Goal: Task Accomplishment & Management: Manage account settings

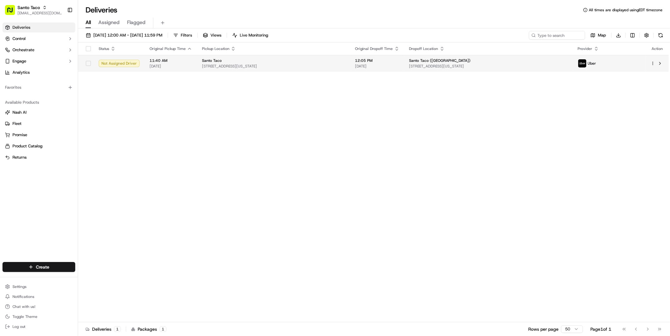
click at [309, 65] on span "[STREET_ADDRESS][US_STATE]" at bounding box center [273, 66] width 143 height 5
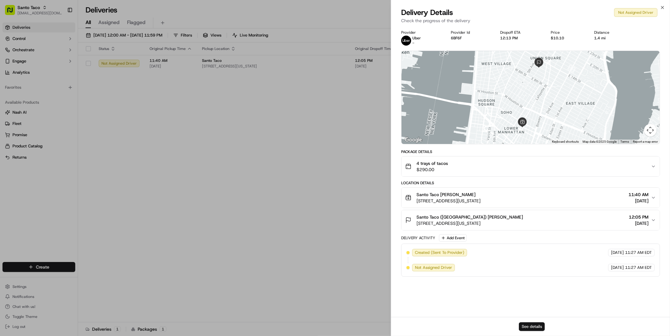
click at [538, 328] on button "See details" at bounding box center [532, 326] width 26 height 9
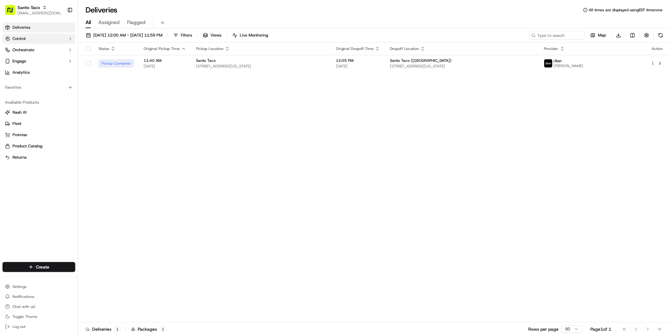
click at [52, 38] on button "Control" at bounding box center [38, 39] width 73 height 10
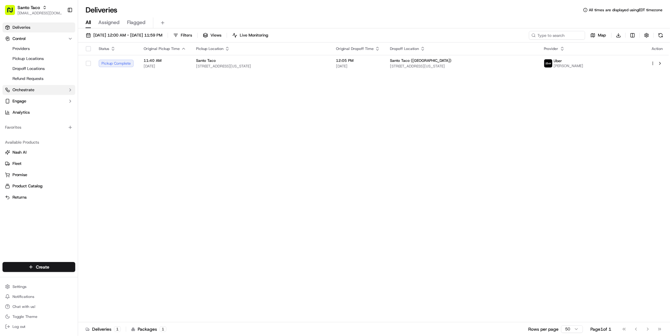
click at [39, 90] on button "Orchestrate" at bounding box center [38, 90] width 73 height 10
click at [39, 98] on link "Workflows" at bounding box center [39, 100] width 58 height 9
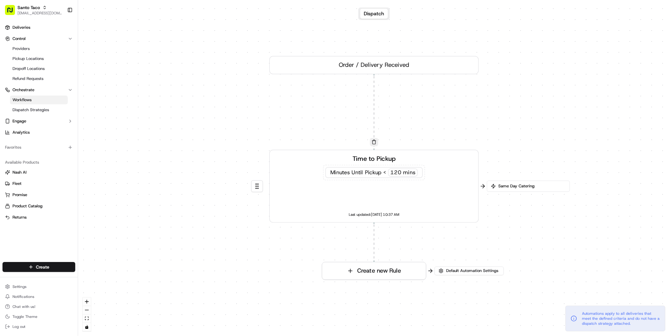
click at [406, 186] on div "Time to Pickup Minutes Until Pickup < 120 mins Last updated: 08/19/2025 10:37 AM" at bounding box center [374, 186] width 194 height 65
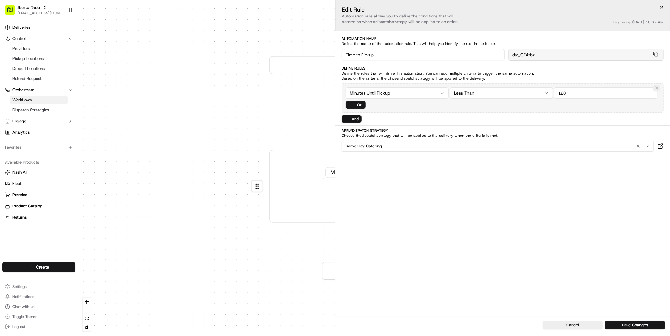
click at [353, 117] on button "And" at bounding box center [352, 118] width 20 height 7
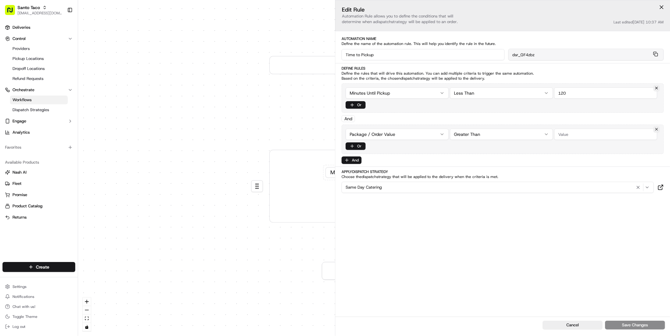
click at [572, 136] on input "number" at bounding box center [605, 134] width 103 height 11
type input "200"
click at [449, 190] on div "Same Day Catering" at bounding box center [497, 187] width 309 height 7
click at [478, 239] on html "Santo Taco tamer@usenash.com Toggle Sidebar Deliveries Control Providers Pickup…" at bounding box center [335, 168] width 670 height 336
click at [238, 69] on div "0 0 Order / Delivery Received Time to Pickup Minutes Until Pickup < 120 mins La…" at bounding box center [374, 168] width 592 height 336
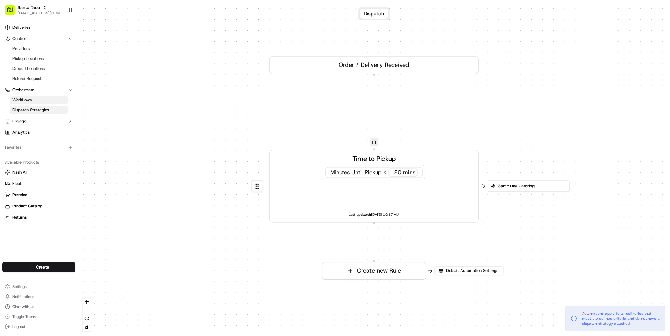
click at [50, 106] on link "Dispatch Strategies" at bounding box center [39, 110] width 58 height 9
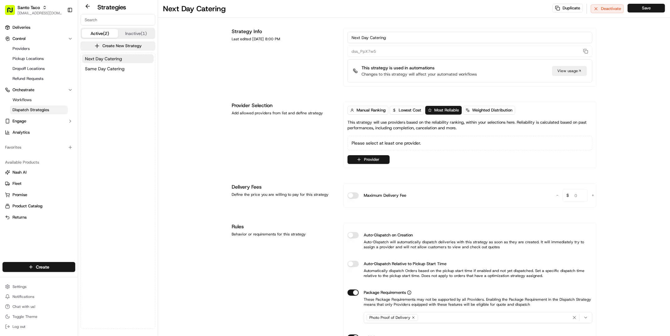
click at [123, 45] on button "Create New Strategy" at bounding box center [118, 46] width 75 height 9
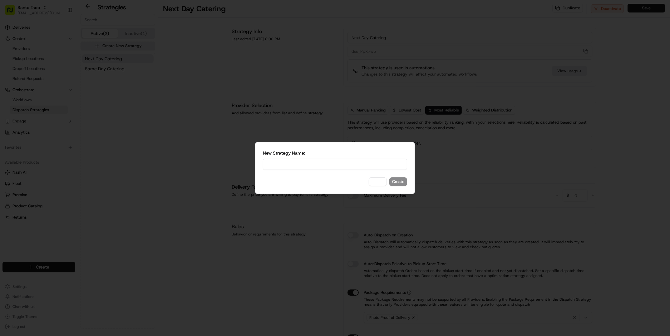
click at [294, 165] on input at bounding box center [335, 164] width 144 height 11
type input "Catering Fleet"
click at [406, 182] on button "Create" at bounding box center [399, 181] width 18 height 9
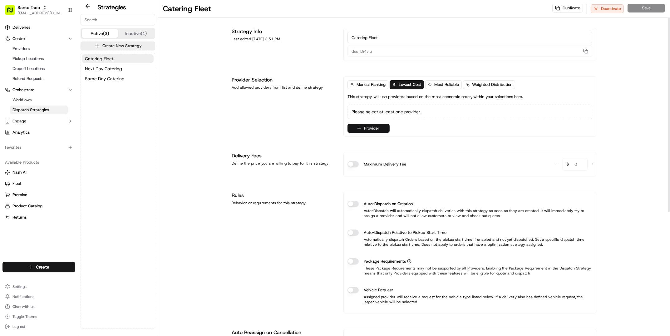
click at [380, 129] on button "Provider" at bounding box center [369, 128] width 42 height 9
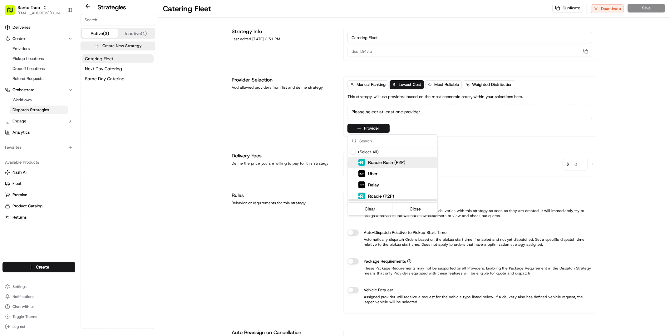
click at [416, 166] on div "Roadie Rush (P2P)" at bounding box center [404, 162] width 112 height 11
click at [415, 184] on div "Relay" at bounding box center [408, 184] width 100 height 7
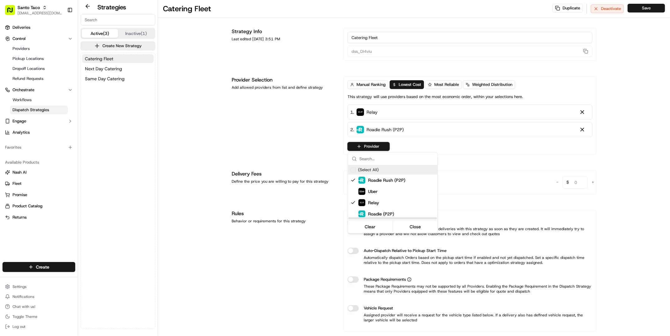
click at [326, 114] on html "Santo Taco tamer@usenash.com Toggle Sidebar Deliveries Control Providers Pickup…" at bounding box center [335, 168] width 670 height 336
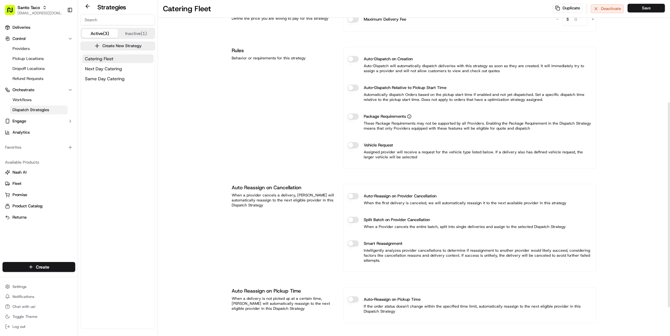
scroll to position [155, 0]
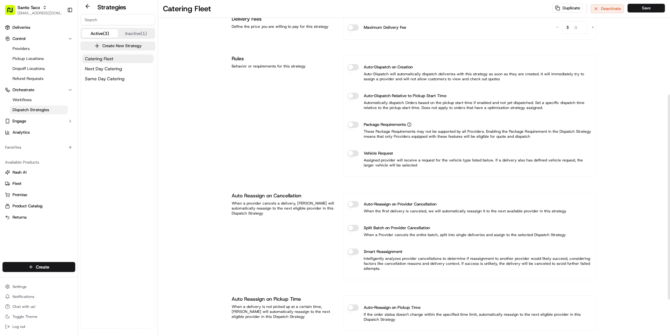
click at [358, 156] on div "Vehicle Request" at bounding box center [470, 153] width 245 height 6
click at [352, 150] on button "Vehicle Request" at bounding box center [353, 153] width 11 height 6
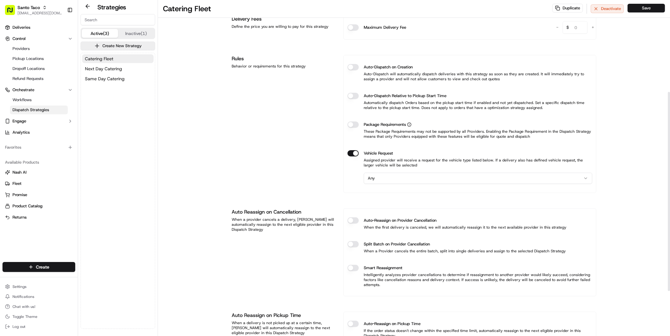
click at [400, 177] on html "Santo Taco tamer@usenash.com Toggle Sidebar Deliveries Control Providers Pickup…" at bounding box center [335, 168] width 670 height 336
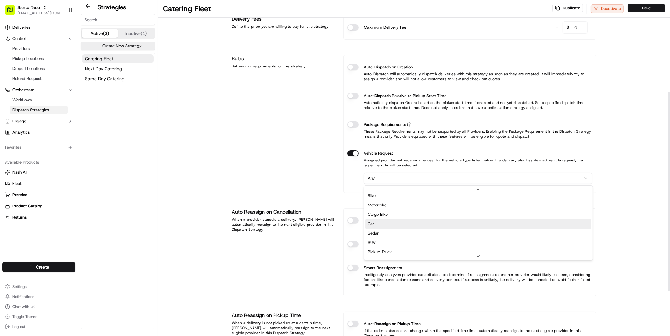
scroll to position [16, 0]
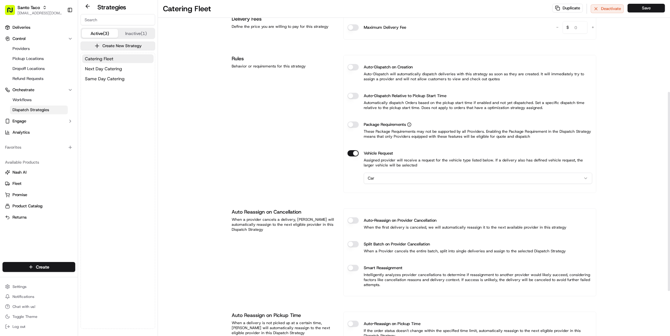
click at [335, 161] on div "Rules Behavior or requirements for this strategy" at bounding box center [284, 124] width 104 height 138
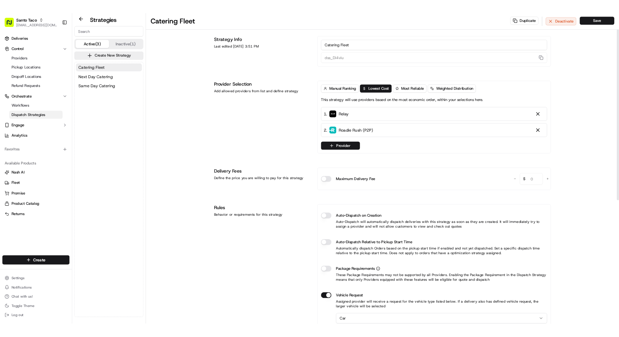
scroll to position [0, 0]
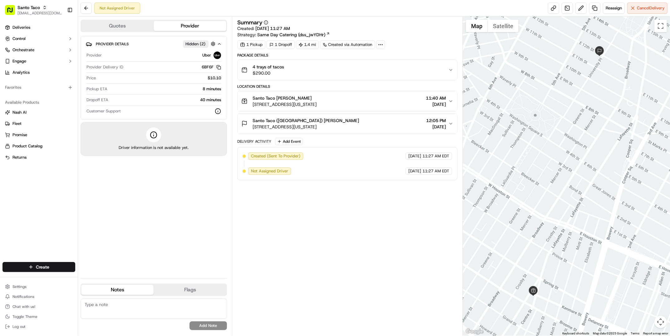
click at [317, 103] on span "[STREET_ADDRESS][US_STATE]" at bounding box center [285, 104] width 64 height 6
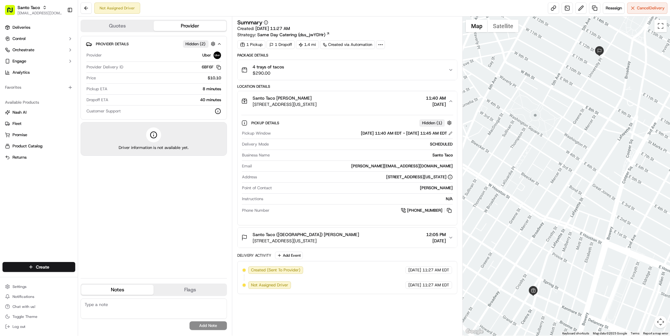
click at [317, 100] on div "Santo Taco [PERSON_NAME]" at bounding box center [285, 98] width 64 height 6
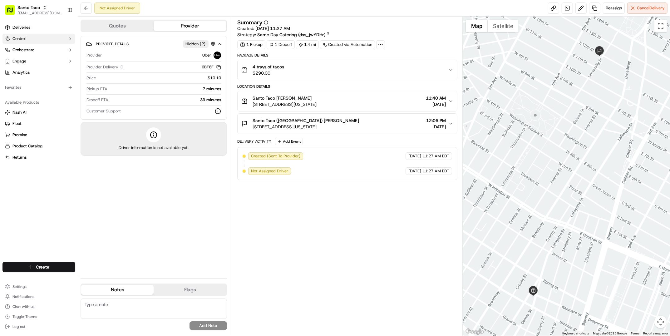
click at [56, 36] on button "Control" at bounding box center [38, 39] width 73 height 10
click at [52, 47] on link "Providers" at bounding box center [39, 48] width 58 height 9
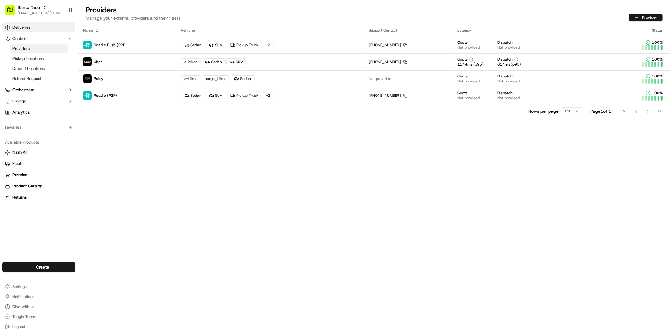
click at [27, 27] on span "Deliveries" at bounding box center [21, 28] width 18 height 6
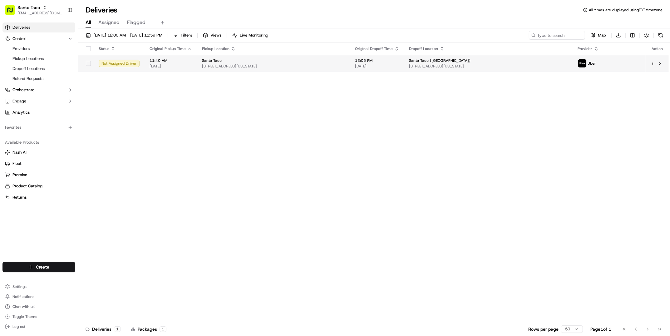
click at [227, 63] on div "Santo Taco 114 Kenmare St, New York, NY 10012, USA" at bounding box center [273, 63] width 143 height 11
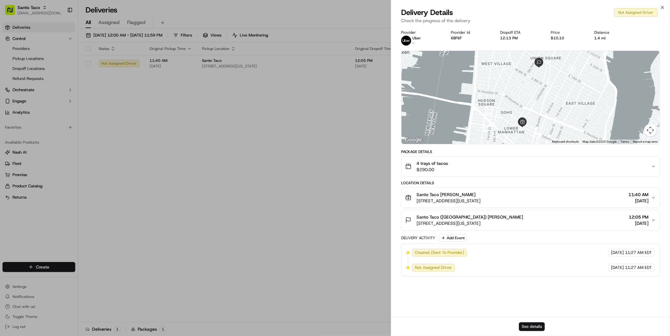
click at [534, 330] on button "See details" at bounding box center [532, 326] width 26 height 9
click at [535, 325] on button "See details" at bounding box center [532, 326] width 26 height 9
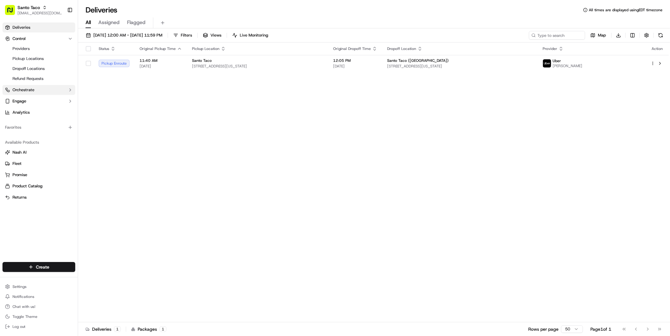
click at [31, 90] on span "Orchestrate" at bounding box center [23, 90] width 22 height 6
click at [40, 104] on link "Workflows" at bounding box center [39, 100] width 58 height 9
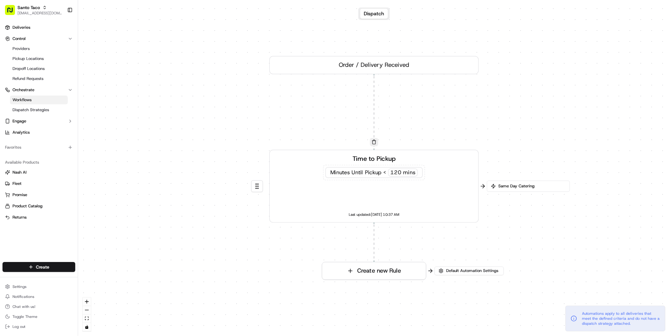
click at [450, 197] on div "Time to Pickup Minutes Until Pickup < 120 mins Last updated: 08/19/2025 10:37 AM" at bounding box center [374, 186] width 194 height 65
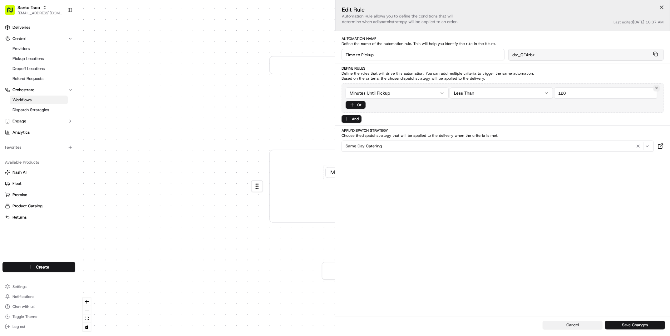
click at [577, 326] on button "Cancel" at bounding box center [573, 325] width 60 height 9
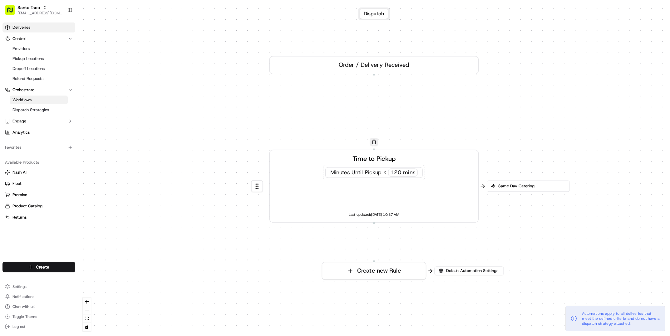
click at [30, 29] on span "Deliveries" at bounding box center [21, 28] width 18 height 6
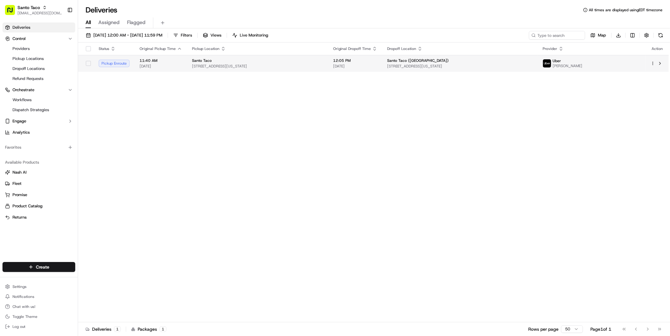
click at [186, 62] on td "11:40 AM 09/23/2025" at bounding box center [161, 63] width 52 height 17
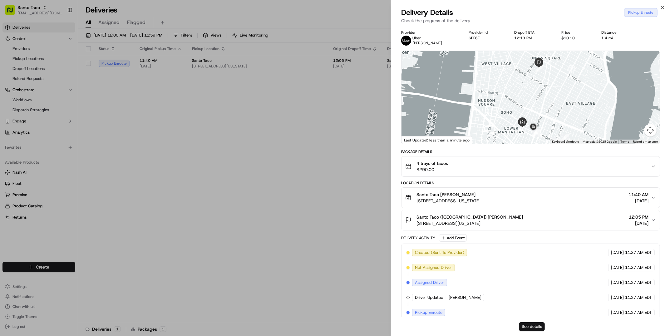
click at [528, 324] on button "See details" at bounding box center [532, 326] width 26 height 9
click at [522, 328] on button "See details" at bounding box center [532, 326] width 26 height 9
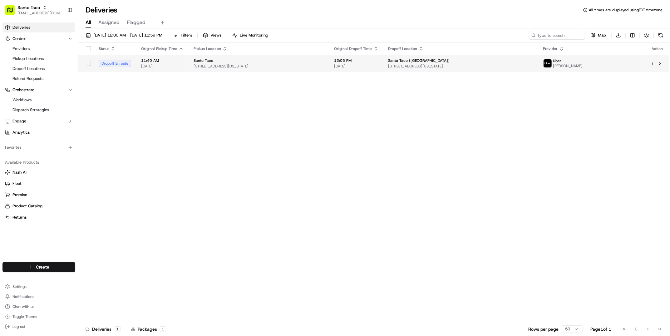
click at [325, 60] on div "Santo Taco" at bounding box center [259, 60] width 131 height 5
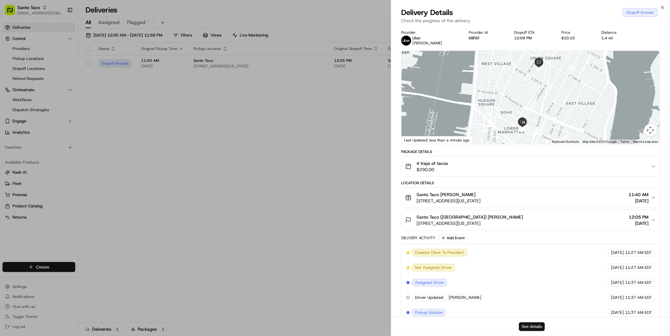
click at [533, 323] on button "See details" at bounding box center [532, 326] width 26 height 9
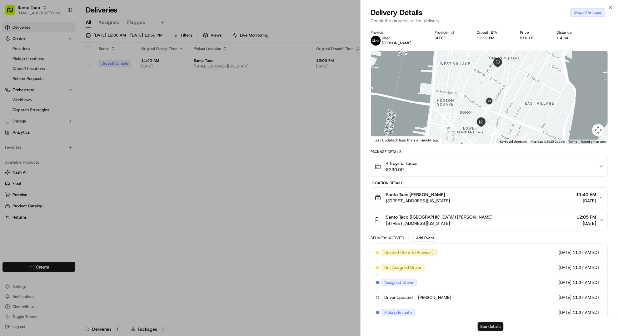
click at [488, 330] on button "See details" at bounding box center [491, 326] width 26 height 9
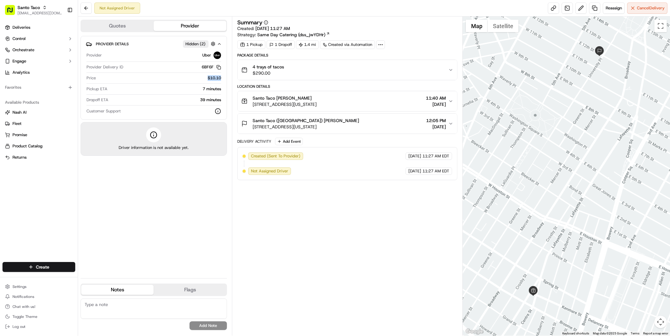
drag, startPoint x: 196, startPoint y: 79, endPoint x: 222, endPoint y: 78, distance: 25.6
click at [222, 79] on div "Provider Details Hidden ( 2 ) Provider Uber Provider Delivery ID 6BF6F Copy del…" at bounding box center [154, 78] width 147 height 84
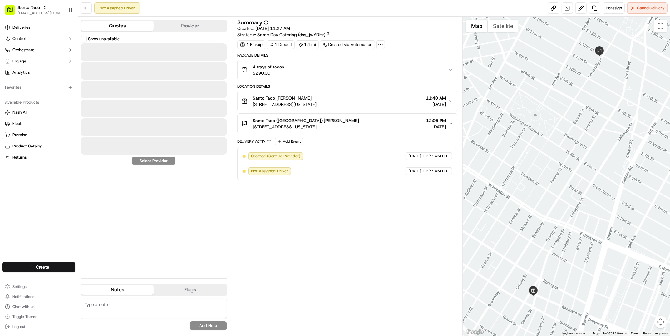
click at [139, 28] on button "Quotes" at bounding box center [117, 26] width 72 height 10
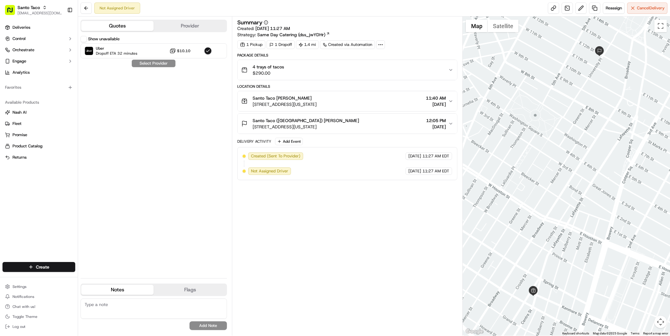
click at [181, 25] on button "Provider" at bounding box center [190, 26] width 72 height 10
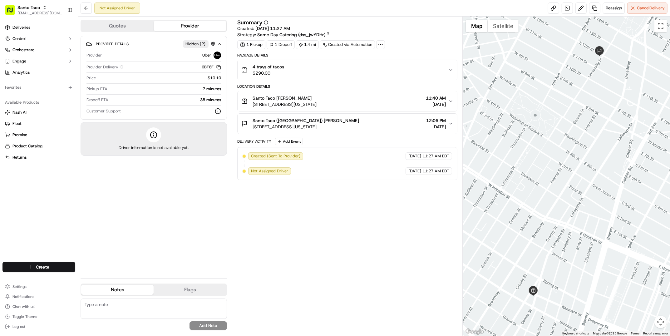
click at [352, 101] on div "Santo Taco John Morales 114 Kenmare St, New York, NY 10012, USA 11:40 AM 09/23/…" at bounding box center [344, 101] width 207 height 12
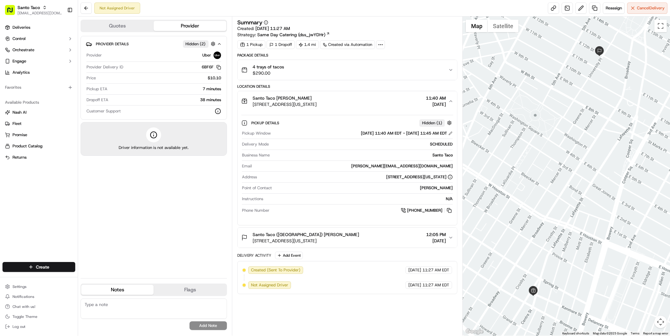
click at [352, 102] on div "Santo Taco John Morales 114 Kenmare St, New York, NY 10012, USA 11:40 AM 09/23/…" at bounding box center [344, 101] width 207 height 12
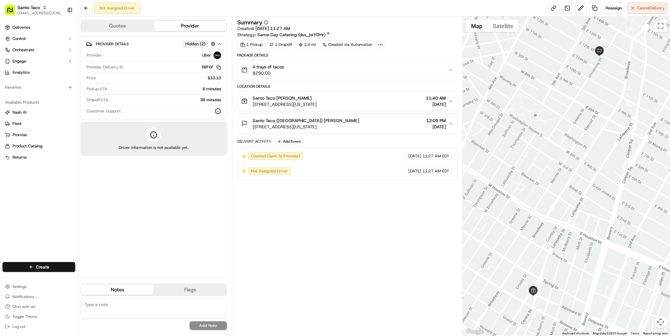
click at [319, 73] on div "4 trays of tacos $290.00" at bounding box center [344, 70] width 207 height 12
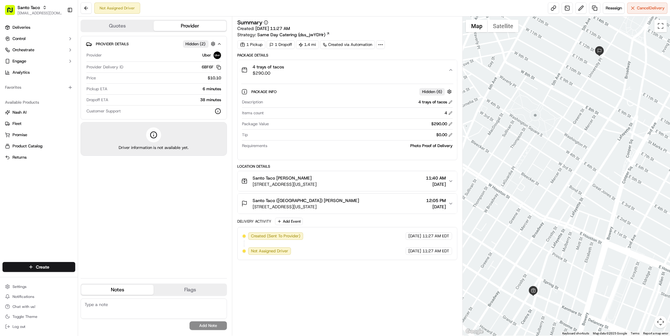
click at [360, 69] on div "4 trays of tacos $290.00" at bounding box center [344, 70] width 207 height 12
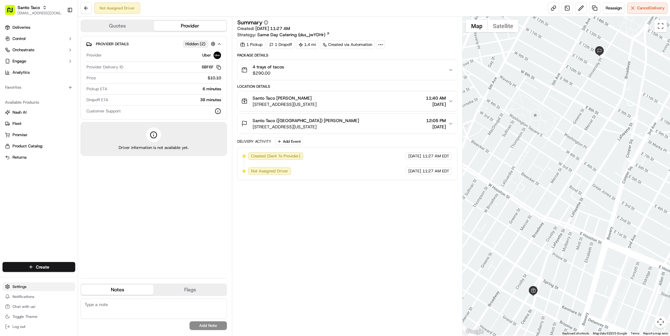
click at [35, 285] on html "Santo Taco tamer@usenash.com Toggle Sidebar Deliveries Control Orchestrate Enga…" at bounding box center [335, 168] width 670 height 336
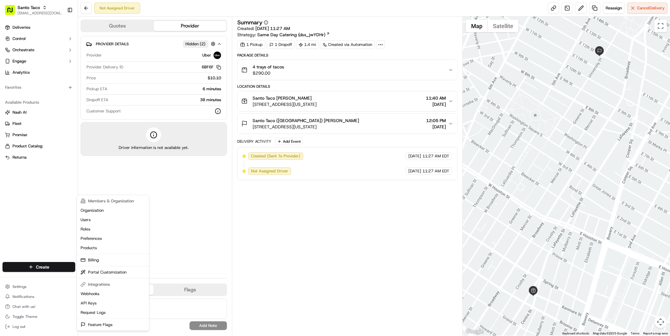
click at [35, 221] on html "Santo Taco tamer@usenash.com Toggle Sidebar Deliveries Control Orchestrate Enga…" at bounding box center [335, 168] width 670 height 336
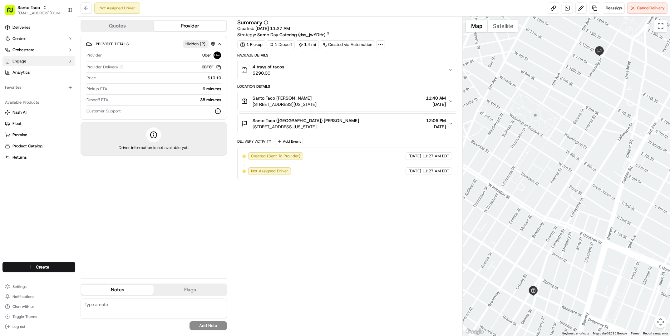
click at [33, 64] on button "Engage" at bounding box center [38, 61] width 73 height 10
click at [41, 80] on span "Notification Triggers" at bounding box center [30, 81] width 37 height 6
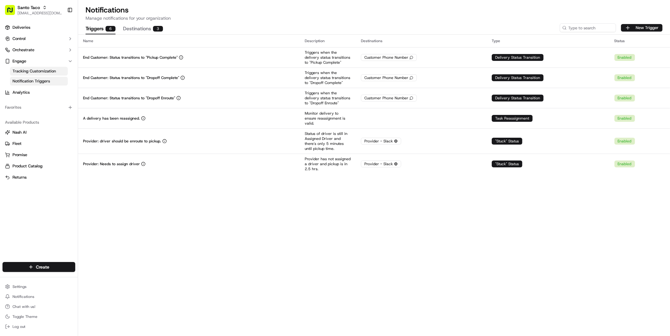
click at [43, 72] on span "Tracking Customization" at bounding box center [33, 71] width 43 height 6
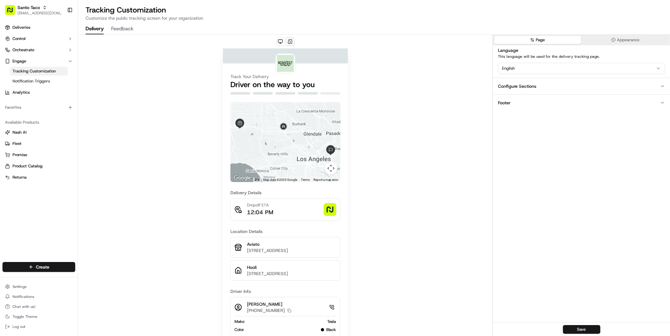
click at [635, 40] on button "Appearance" at bounding box center [626, 40] width 87 height 8
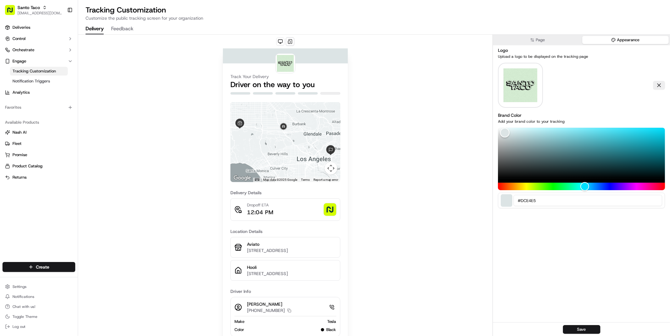
click at [613, 137] on div "Color" at bounding box center [581, 153] width 167 height 51
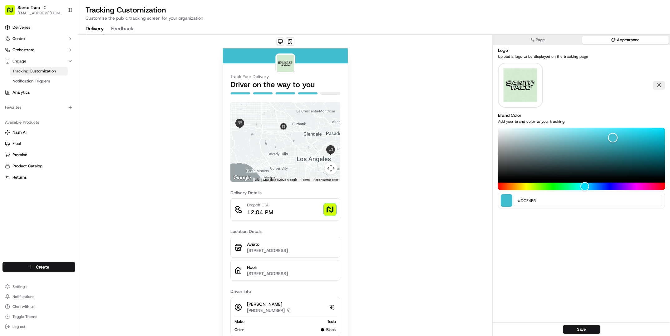
click at [575, 144] on div "Color" at bounding box center [581, 153] width 167 height 51
click at [528, 139] on div "Color" at bounding box center [581, 153] width 167 height 51
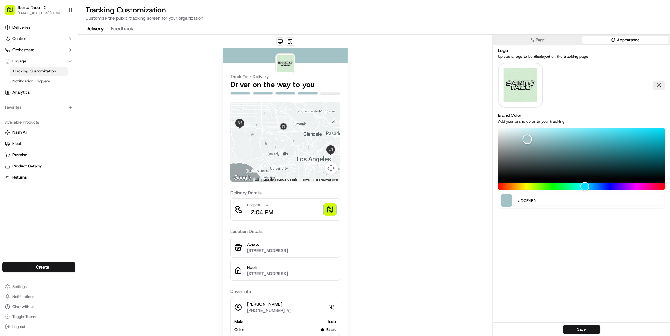
click at [611, 142] on div "Color" at bounding box center [581, 153] width 167 height 51
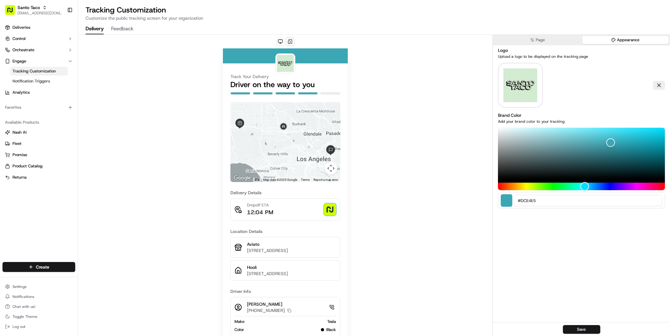
click at [554, 39] on button "Page" at bounding box center [537, 40] width 87 height 8
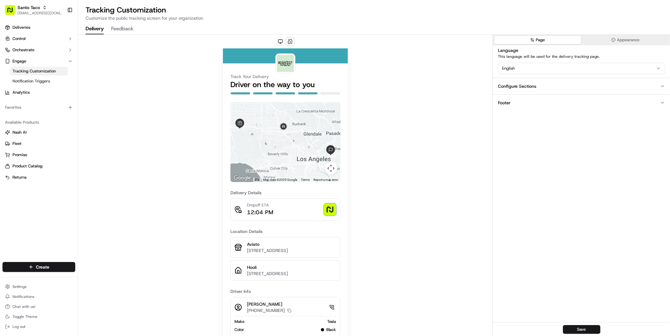
click at [554, 82] on button "Configure Sections" at bounding box center [581, 86] width 177 height 17
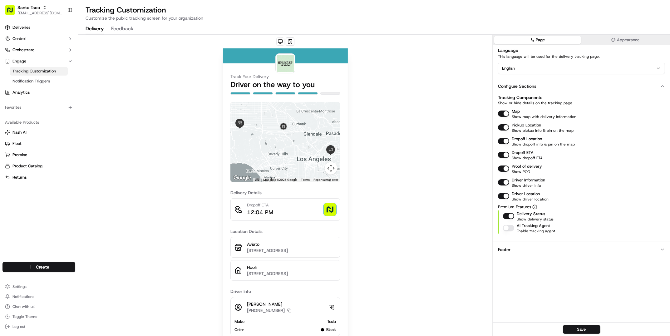
click at [554, 87] on button "Configure Sections" at bounding box center [581, 86] width 177 height 17
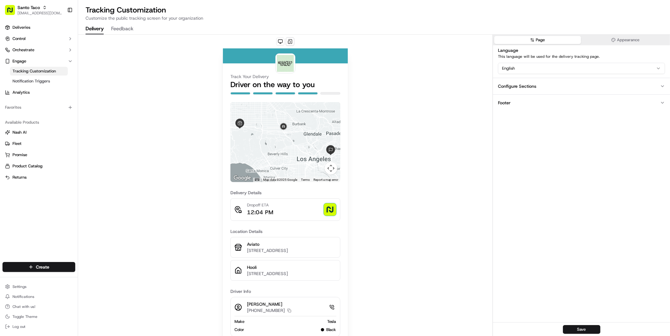
click at [548, 101] on button "Footer" at bounding box center [581, 102] width 177 height 17
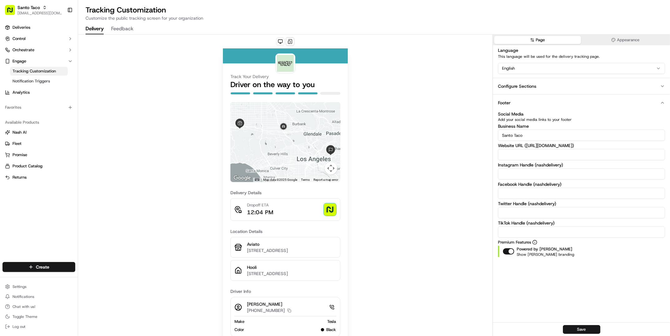
click at [542, 136] on input "Santo Taco" at bounding box center [581, 135] width 167 height 11
click at [518, 153] on input at bounding box center [581, 154] width 167 height 11
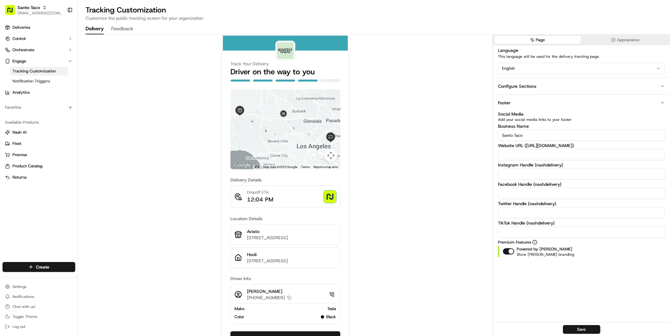
scroll to position [60, 0]
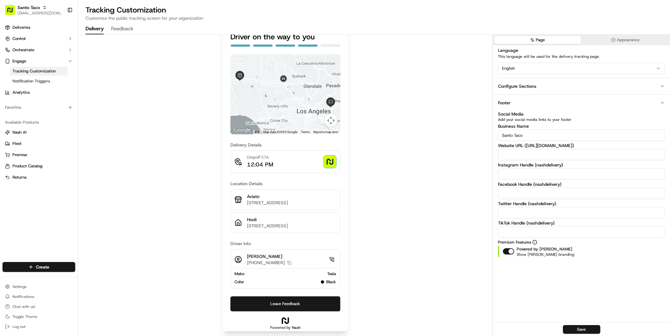
click at [511, 251] on button "button" at bounding box center [508, 251] width 11 height 6
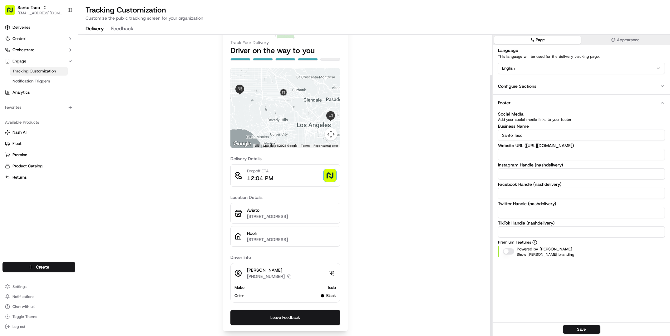
scroll to position [46, 0]
click at [509, 252] on button "button" at bounding box center [508, 251] width 11 height 6
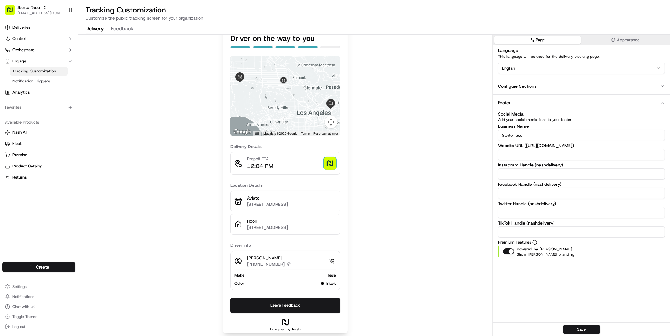
scroll to position [60, 0]
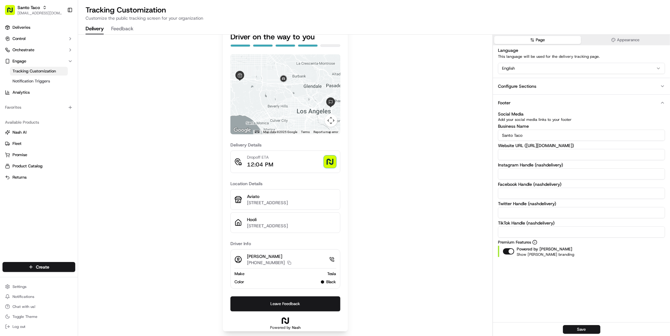
click at [561, 89] on button "Configure Sections" at bounding box center [581, 86] width 177 height 17
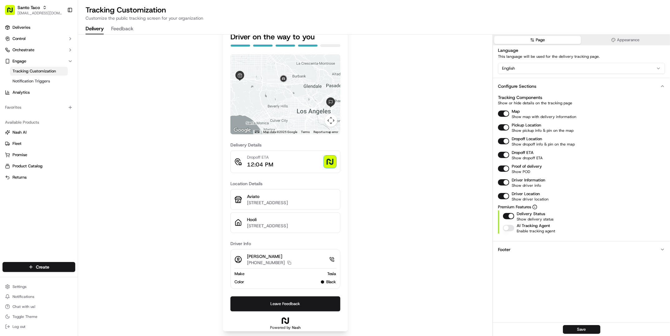
click at [505, 115] on button "Map" at bounding box center [503, 114] width 11 height 6
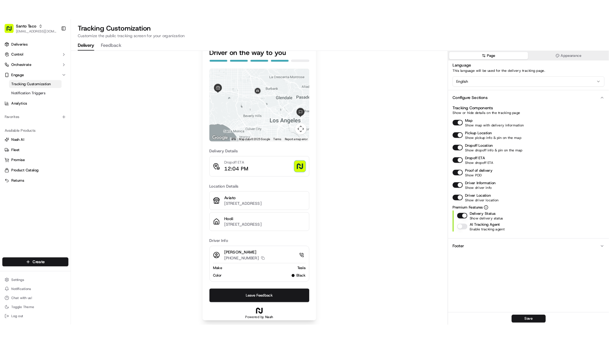
scroll to position [0, 0]
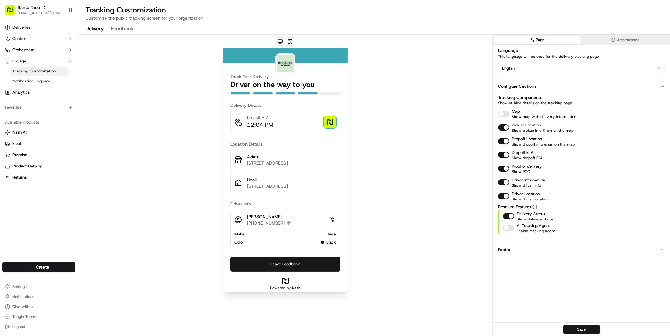
click at [505, 115] on button "Map" at bounding box center [503, 114] width 11 height 6
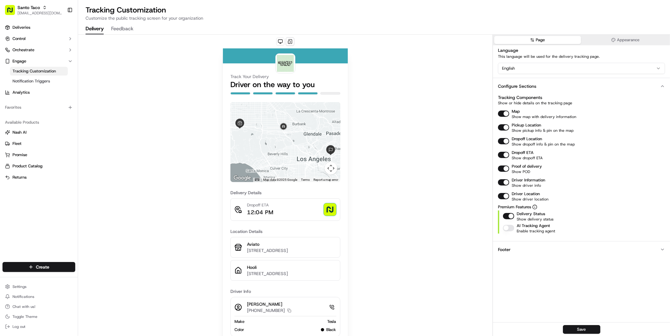
click at [538, 243] on button "Footer" at bounding box center [581, 249] width 177 height 17
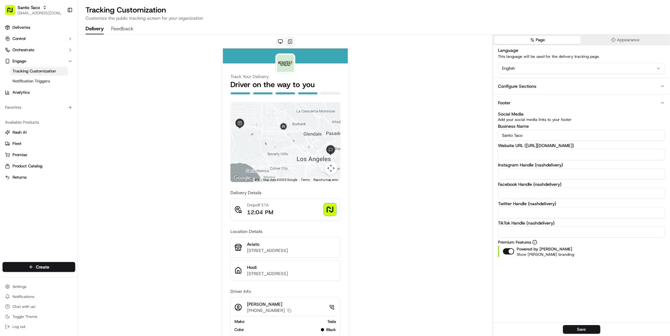
click at [662, 102] on icon "button" at bounding box center [662, 102] width 5 height 5
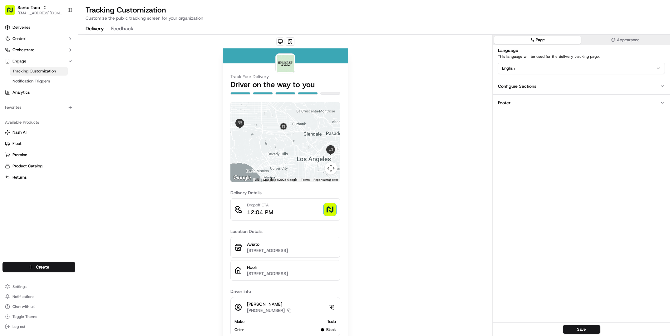
click at [576, 85] on button "Configure Sections" at bounding box center [581, 86] width 177 height 17
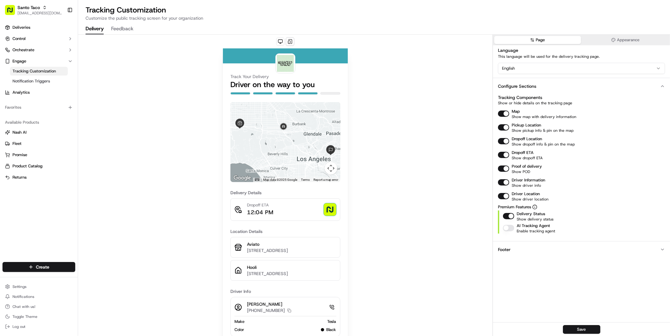
click at [576, 85] on button "Configure Sections" at bounding box center [581, 86] width 177 height 17
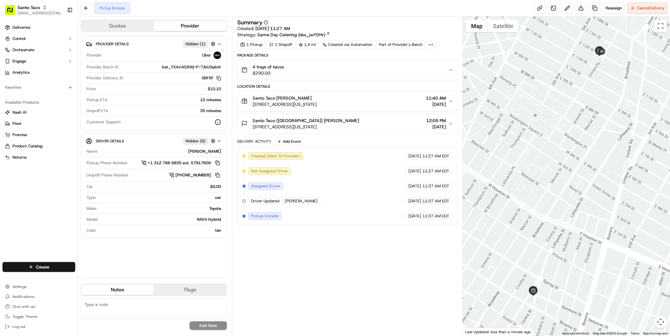
click at [610, 52] on div at bounding box center [566, 176] width 207 height 319
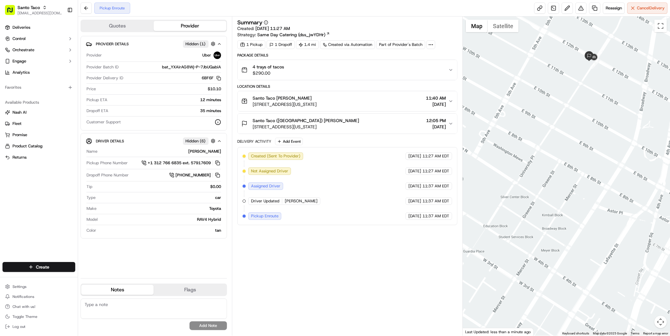
click at [610, 52] on div at bounding box center [566, 176] width 207 height 319
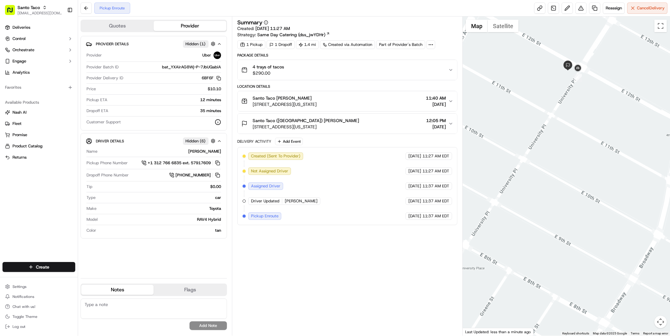
click at [592, 57] on div at bounding box center [566, 176] width 207 height 319
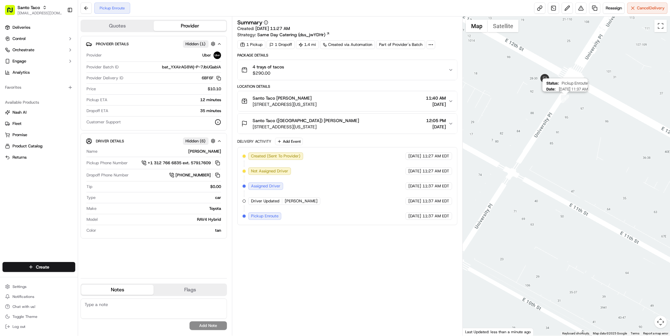
click at [568, 100] on img "1" at bounding box center [565, 99] width 8 height 8
click at [384, 102] on div "Santo Taco John Morales 114 Kenmare St, New York, NY 10012, USA 11:40 AM 09/23/…" at bounding box center [344, 101] width 207 height 12
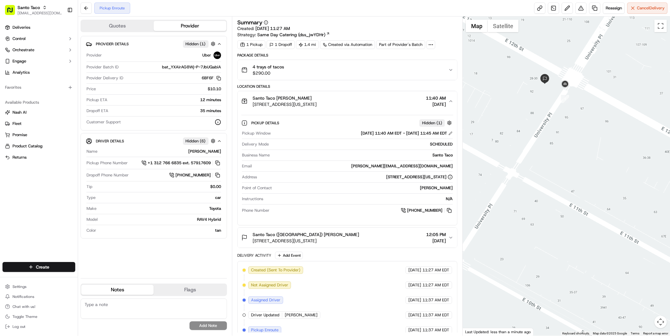
click at [384, 102] on div "Santo Taco John Morales 114 Kenmare St, New York, NY 10012, USA 11:40 AM 09/23/…" at bounding box center [344, 101] width 207 height 12
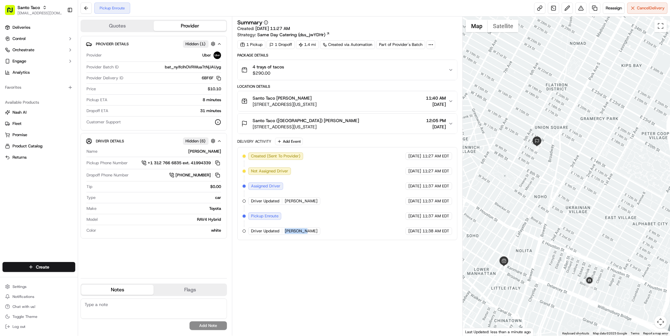
drag, startPoint x: 285, startPoint y: 233, endPoint x: 305, endPoint y: 233, distance: 20.0
click at [305, 233] on div "Driver Updated Xinran C." at bounding box center [284, 230] width 73 height 7
click at [331, 237] on div "Created (Sent To Provider) Uber 09/23/2025 11:27 AM EDT Not Assigned Driver Ube…" at bounding box center [347, 193] width 220 height 93
click at [42, 287] on html "Santo Taco tamer@usenash.com Toggle Sidebar Deliveries Control Orchestrate Enga…" at bounding box center [335, 168] width 670 height 336
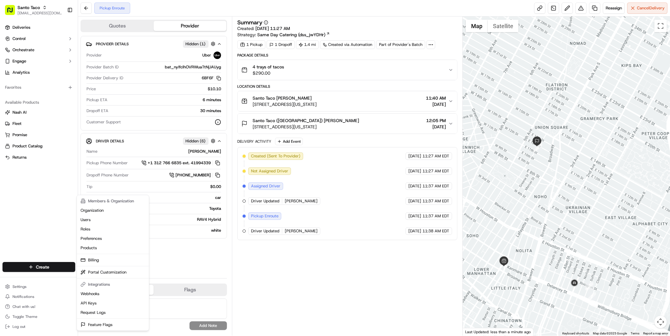
click at [46, 226] on html "Santo Taco tamer@usenash.com Toggle Sidebar Deliveries Control Orchestrate Enga…" at bounding box center [335, 168] width 670 height 336
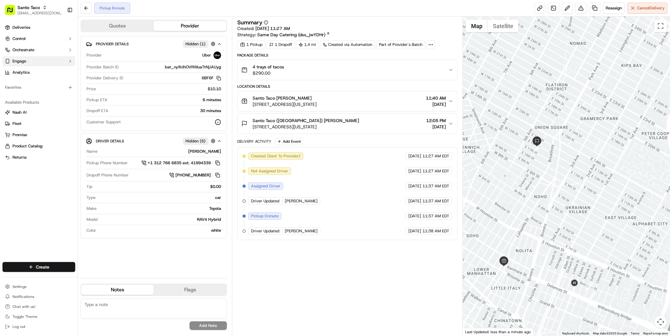
click at [41, 57] on button "Engage" at bounding box center [38, 61] width 73 height 10
click at [46, 80] on span "Notification Triggers" at bounding box center [30, 81] width 37 height 6
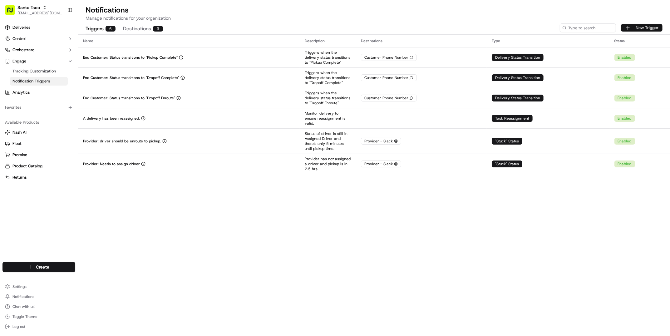
click at [655, 25] on button "New Trigger" at bounding box center [642, 27] width 42 height 7
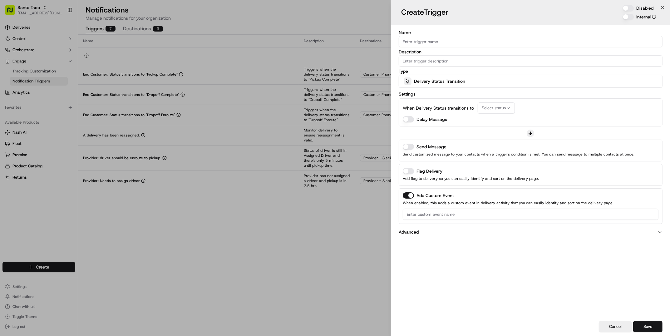
click at [454, 43] on input "Name" at bounding box center [531, 41] width 264 height 11
type input "John Notification"
click at [457, 84] on span "Delivery Status Transition" at bounding box center [439, 81] width 51 height 6
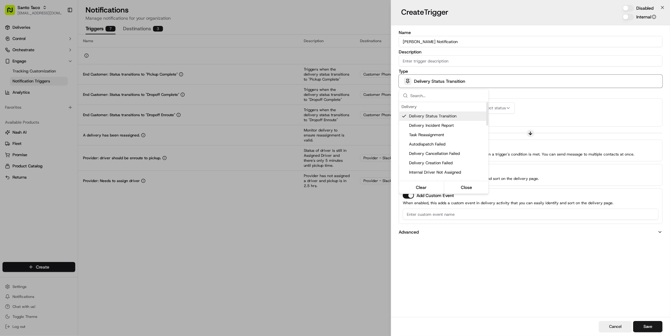
click at [461, 112] on div "Delivery Status Transition" at bounding box center [444, 116] width 89 height 9
click at [542, 102] on div at bounding box center [335, 168] width 670 height 336
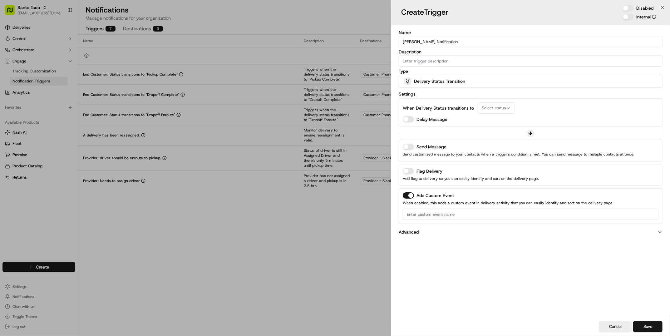
click at [504, 104] on button "Select status" at bounding box center [496, 107] width 37 height 11
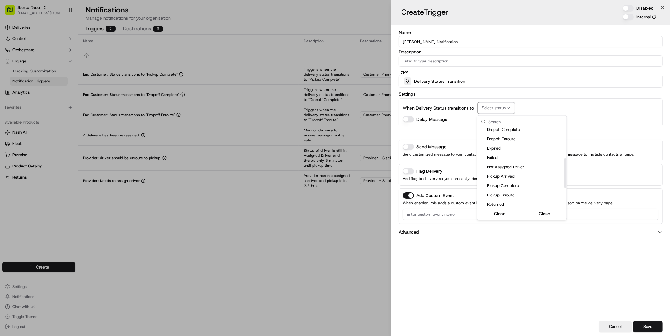
scroll to position [79, 0]
click at [522, 190] on div "Pickup Enroute" at bounding box center [522, 194] width 89 height 9
click at [570, 93] on div at bounding box center [335, 168] width 670 height 336
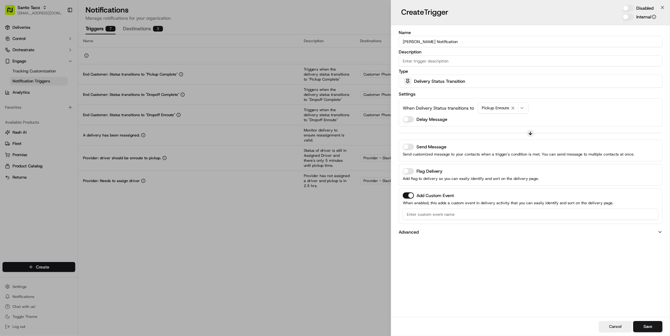
click at [414, 144] on div "Send Message" at bounding box center [531, 147] width 256 height 6
click at [411, 146] on button "Send Message" at bounding box center [408, 147] width 11 height 6
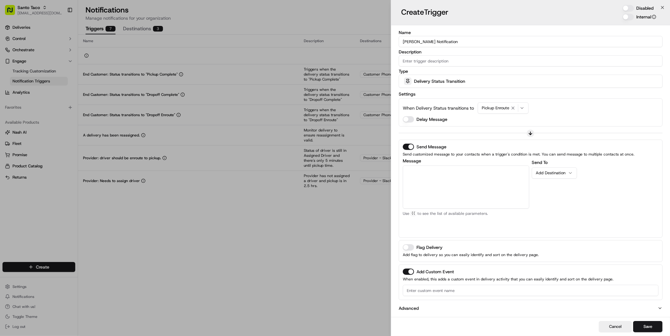
click at [552, 180] on div "Send To Add Destination" at bounding box center [595, 196] width 127 height 75
click at [558, 178] on button "Add Destination" at bounding box center [554, 172] width 45 height 11
click at [494, 189] on textarea "Message" at bounding box center [466, 187] width 127 height 43
type textarea "Hey {{pickup_business_name}}, a driver is en route for the order for {{job_id}}…"
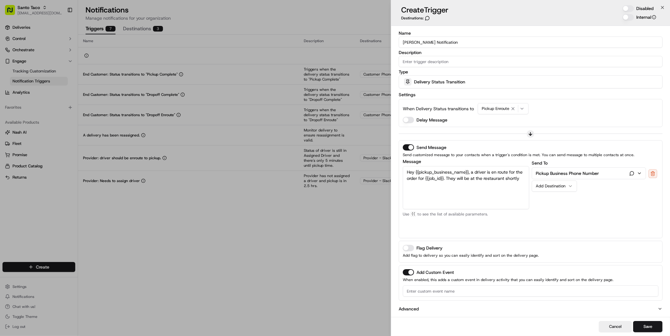
click at [629, 10] on button "Disabled" at bounding box center [628, 8] width 11 height 6
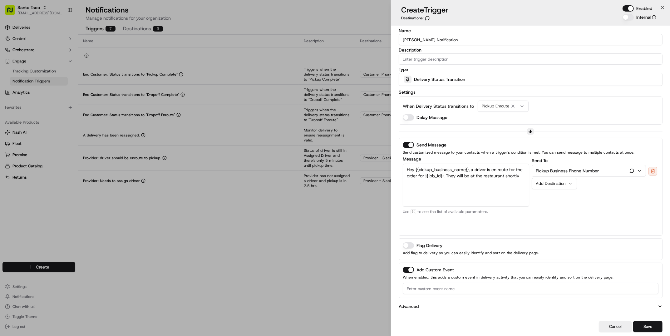
click at [406, 270] on button "Add Custom Event" at bounding box center [408, 270] width 11 height 6
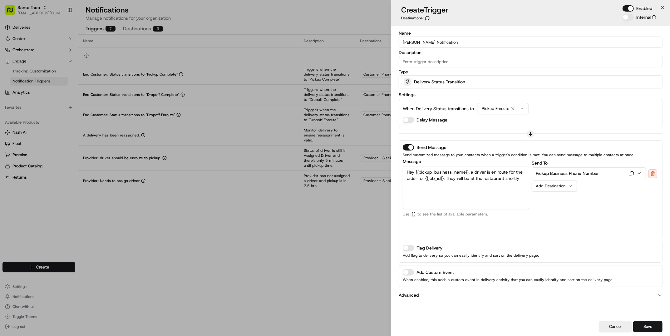
scroll to position [0, 0]
click at [653, 329] on button "Save" at bounding box center [648, 326] width 29 height 11
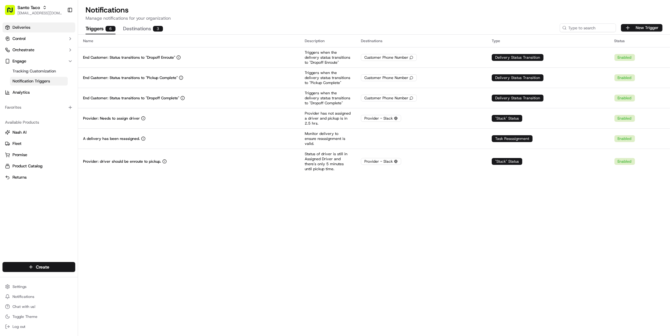
click at [32, 30] on link "Deliveries" at bounding box center [38, 27] width 73 height 10
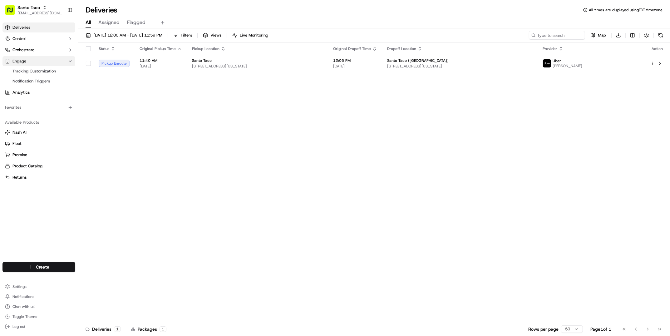
click at [23, 59] on span "Engage" at bounding box center [19, 61] width 14 height 6
click at [33, 63] on button "Engage" at bounding box center [38, 61] width 73 height 10
click at [38, 83] on span "Notification Triggers" at bounding box center [30, 81] width 37 height 6
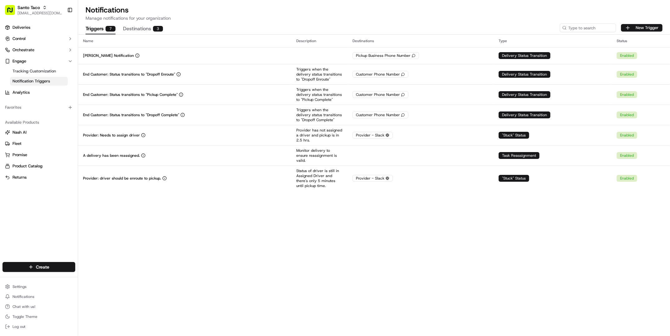
click at [142, 29] on button "Destinations 3" at bounding box center [143, 29] width 40 height 11
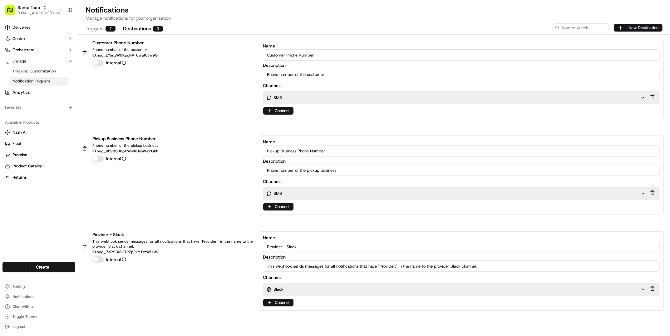
click at [631, 28] on button "New Destination" at bounding box center [638, 27] width 49 height 7
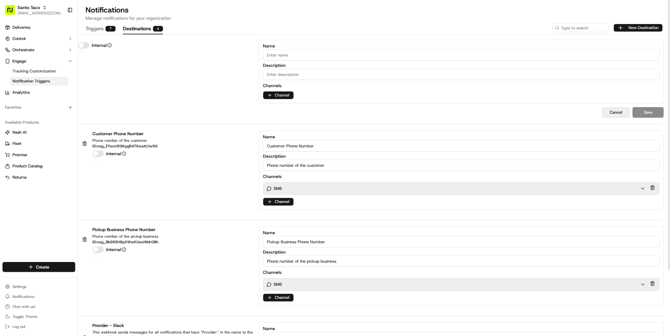
click at [288, 93] on html "Santo Taco tamer@usenash.com Toggle Sidebar Deliveries Control Orchestrate Enga…" at bounding box center [335, 168] width 670 height 336
click at [330, 96] on html "Santo Taco tamer@usenash.com Toggle Sidebar Deliveries Control Orchestrate Enga…" at bounding box center [335, 168] width 670 height 336
click at [230, 88] on div "Internal Name Description Channels Channel" at bounding box center [371, 72] width 586 height 64
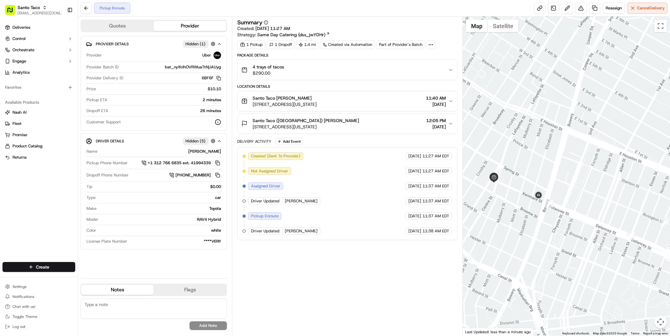
drag, startPoint x: 561, startPoint y: 252, endPoint x: 522, endPoint y: 138, distance: 120.7
click at [521, 138] on div at bounding box center [566, 176] width 207 height 319
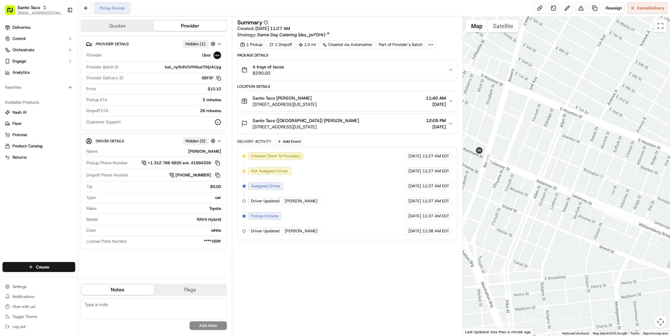
drag, startPoint x: 608, startPoint y: 286, endPoint x: 549, endPoint y: 241, distance: 74.2
click at [549, 241] on div at bounding box center [566, 176] width 207 height 319
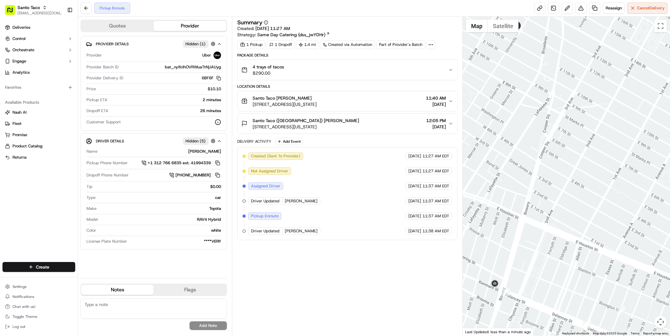
drag, startPoint x: 523, startPoint y: 64, endPoint x: 539, endPoint y: 198, distance: 135.3
click at [539, 199] on div at bounding box center [566, 176] width 207 height 319
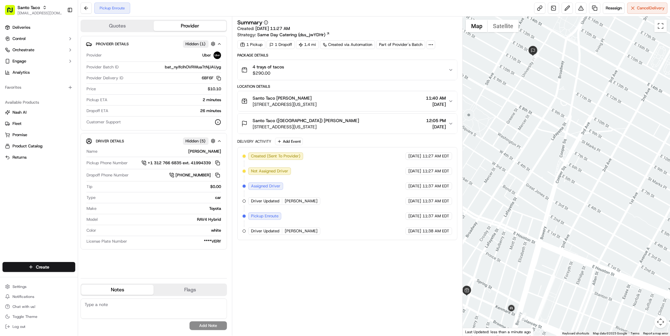
drag, startPoint x: 529, startPoint y: 122, endPoint x: 545, endPoint y: 150, distance: 32.7
click at [545, 150] on div at bounding box center [566, 176] width 207 height 319
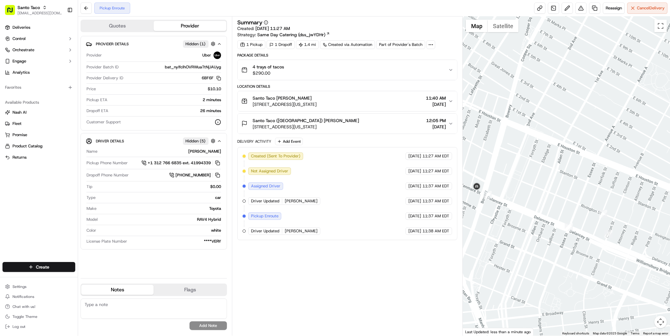
drag, startPoint x: 563, startPoint y: 228, endPoint x: 526, endPoint y: 94, distance: 138.6
click at [526, 94] on div at bounding box center [566, 176] width 207 height 319
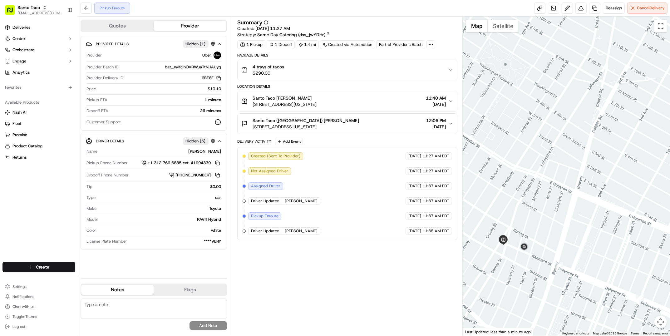
drag, startPoint x: 490, startPoint y: 149, endPoint x: 561, endPoint y: 220, distance: 100.5
click at [561, 220] on div at bounding box center [566, 176] width 207 height 319
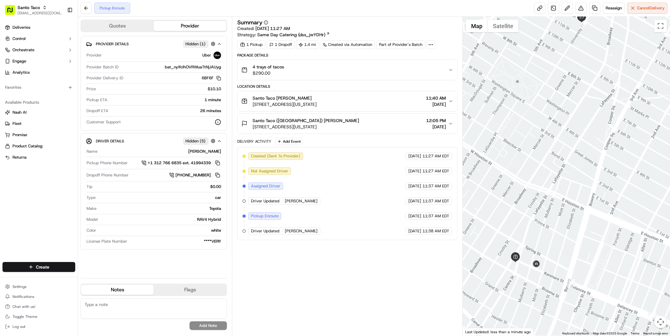
drag, startPoint x: 595, startPoint y: 132, endPoint x: 570, endPoint y: 238, distance: 109.3
click at [570, 238] on div at bounding box center [566, 176] width 207 height 319
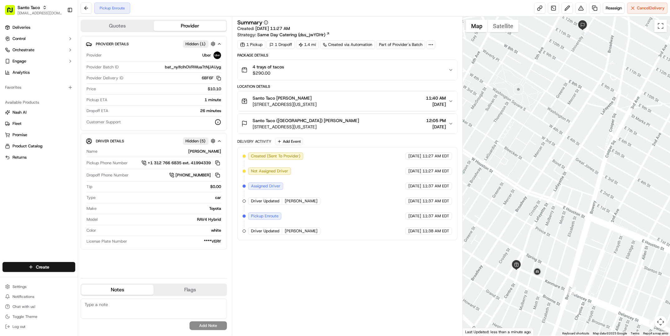
drag, startPoint x: 587, startPoint y: 162, endPoint x: 590, endPoint y: 175, distance: 13.5
click at [590, 175] on div at bounding box center [566, 176] width 207 height 319
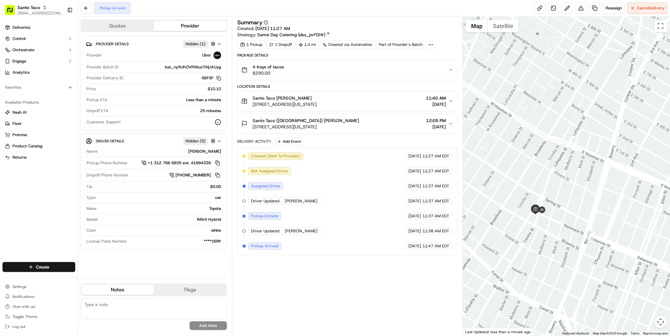
drag, startPoint x: 599, startPoint y: 280, endPoint x: 616, endPoint y: 220, distance: 62.9
click at [616, 220] on div at bounding box center [566, 176] width 207 height 319
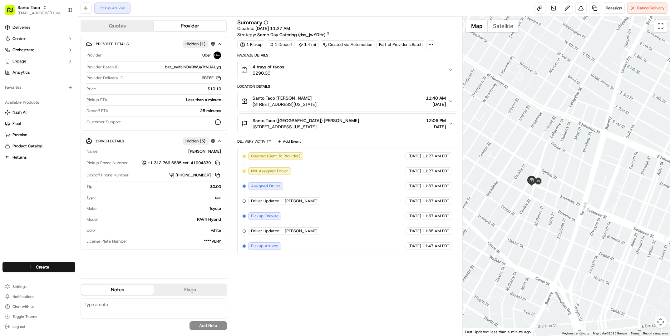
drag, startPoint x: 594, startPoint y: 262, endPoint x: 589, endPoint y: 233, distance: 29.2
click at [589, 233] on div at bounding box center [566, 176] width 207 height 319
click at [539, 191] on div at bounding box center [566, 176] width 207 height 319
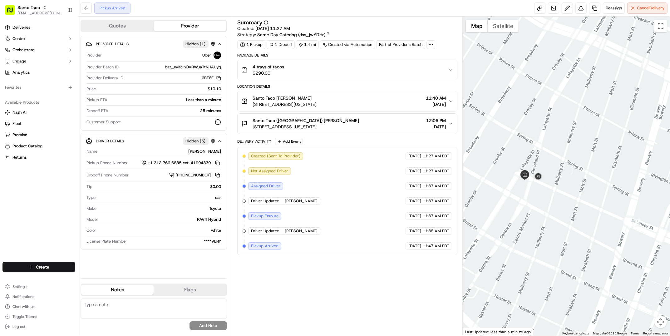
click at [526, 191] on div at bounding box center [566, 176] width 207 height 319
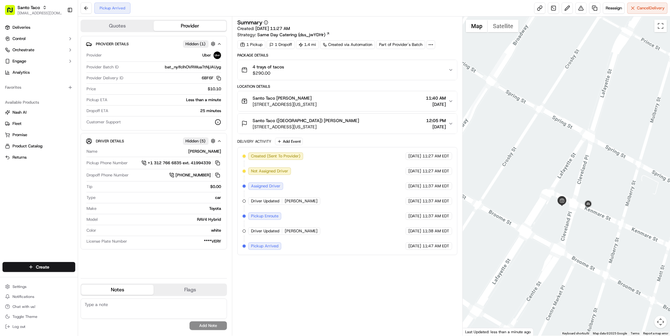
drag, startPoint x: 519, startPoint y: 184, endPoint x: 558, endPoint y: 221, distance: 54.1
click at [558, 221] on div at bounding box center [566, 176] width 207 height 319
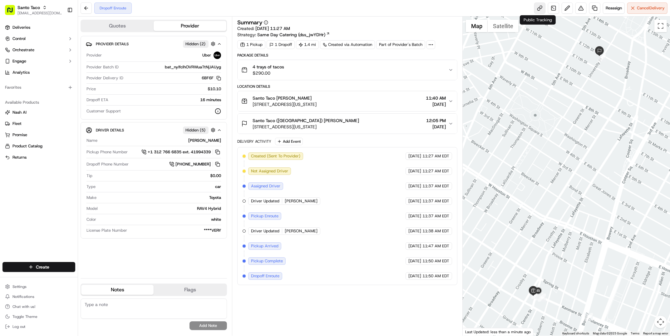
click at [542, 9] on link at bounding box center [539, 7] width 11 height 11
click at [551, 286] on div at bounding box center [566, 176] width 207 height 319
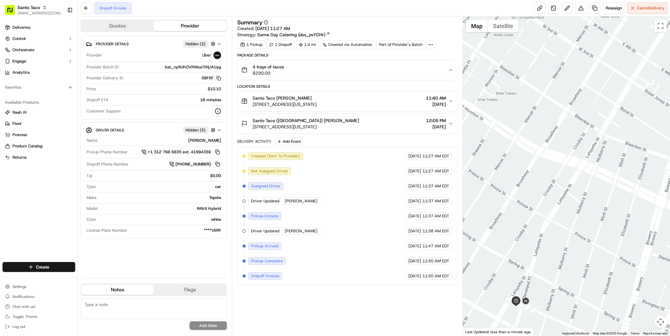
click at [538, 295] on div at bounding box center [566, 176] width 207 height 319
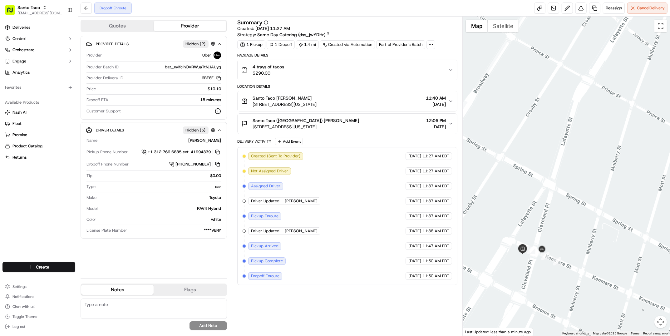
drag, startPoint x: 532, startPoint y: 307, endPoint x: 559, endPoint y: 243, distance: 69.4
click at [559, 243] on div at bounding box center [566, 176] width 207 height 319
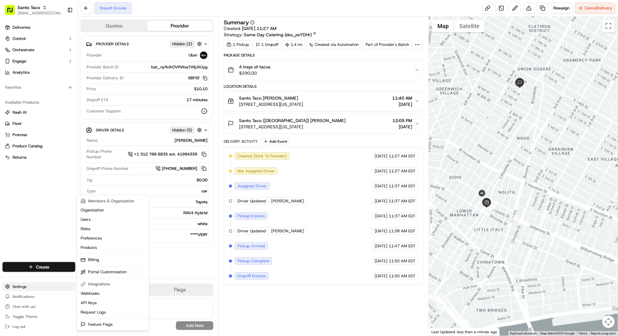
click at [28, 286] on html "Santo Taco [EMAIL_ADDRESS][DOMAIN_NAME] Toggle Sidebar Deliveries Control Orche…" at bounding box center [309, 168] width 618 height 336
click at [47, 187] on html "Santo Taco [EMAIL_ADDRESS][DOMAIN_NAME] Toggle Sidebar Deliveries Control Orche…" at bounding box center [309, 168] width 618 height 336
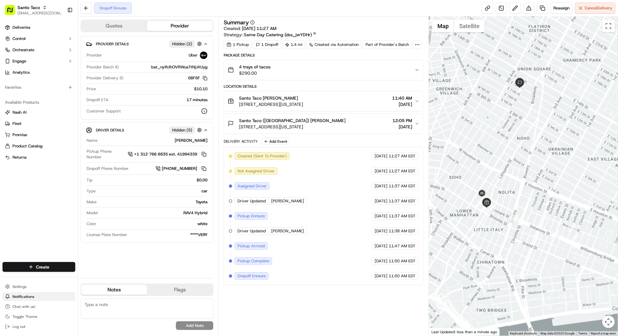
click at [37, 296] on button "Notifications" at bounding box center [38, 296] width 73 height 9
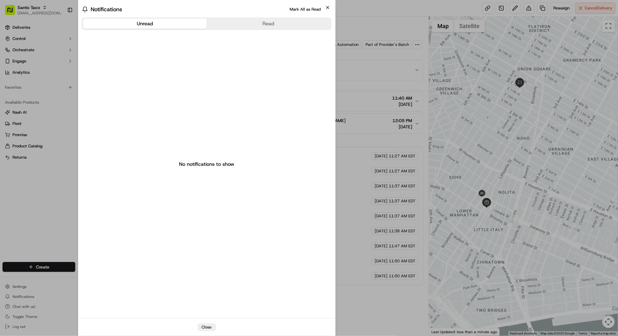
click at [326, 9] on icon "button" at bounding box center [327, 7] width 5 height 5
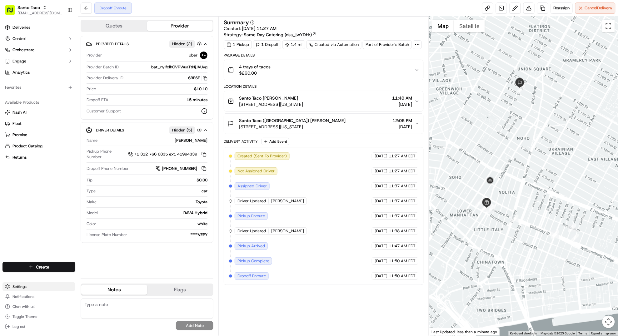
click at [25, 286] on html "Santo Taco [EMAIL_ADDRESS][DOMAIN_NAME] Toggle Sidebar Deliveries Control Orche…" at bounding box center [309, 168] width 618 height 336
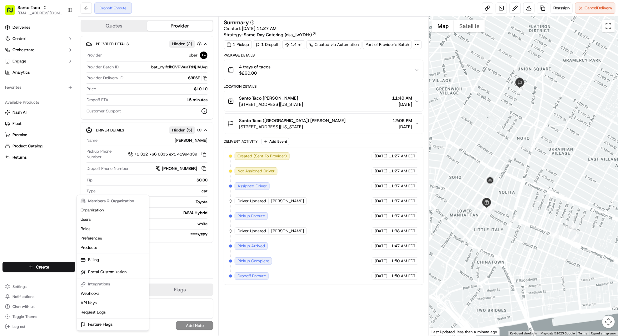
click at [37, 221] on html "Santo Taco tamer@usenash.com Toggle Sidebar Deliveries Control Orchestrate Enga…" at bounding box center [309, 168] width 618 height 336
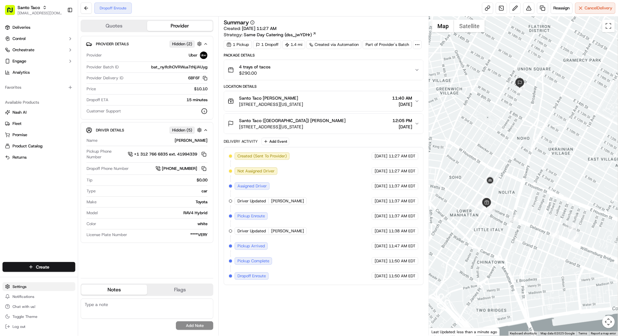
click at [29, 284] on html "Santo Taco tamer@usenash.com Toggle Sidebar Deliveries Control Orchestrate Enga…" at bounding box center [309, 168] width 618 height 336
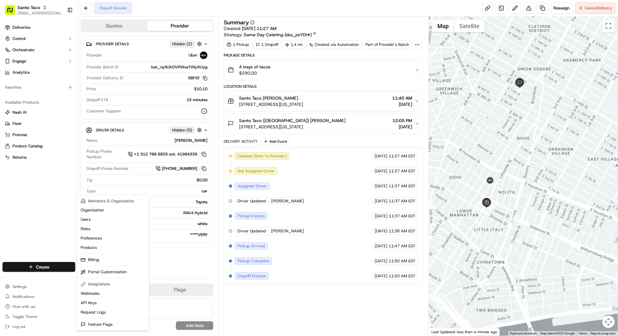
click at [62, 232] on html "Santo Taco tamer@usenash.com Toggle Sidebar Deliveries Control Orchestrate Enga…" at bounding box center [309, 168] width 618 height 336
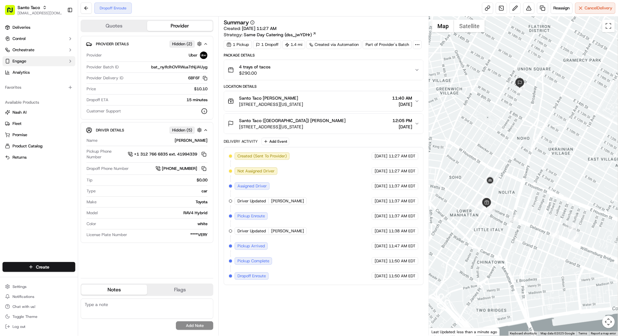
click at [49, 60] on button "Engage" at bounding box center [38, 61] width 73 height 10
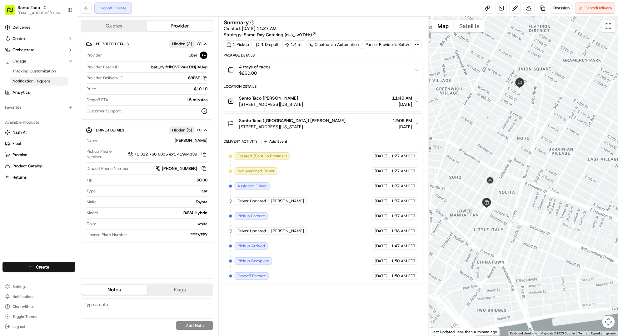
click at [48, 81] on span "Notification Triggers" at bounding box center [30, 81] width 37 height 6
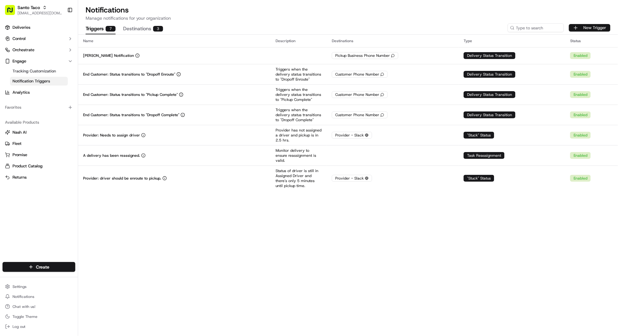
click at [587, 29] on button "New Trigger" at bounding box center [590, 27] width 42 height 7
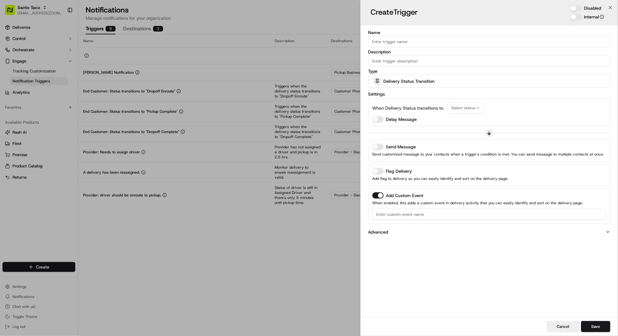
click at [410, 42] on input "Name" at bounding box center [489, 41] width 242 height 11
type input "Drop off confirmed to store"
click at [419, 80] on span "Delivery Status Transition" at bounding box center [409, 81] width 51 height 6
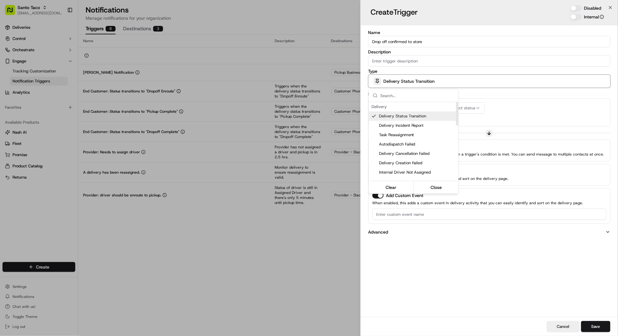
click at [484, 102] on div at bounding box center [309, 168] width 618 height 336
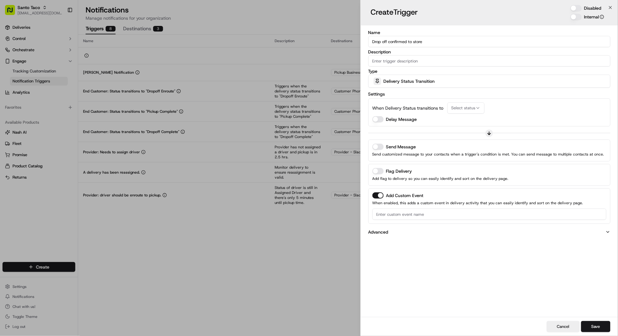
click at [455, 108] on span "Select status" at bounding box center [463, 108] width 24 height 6
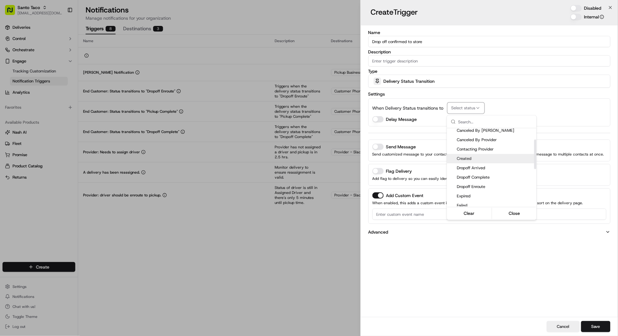
scroll to position [31, 0]
click at [502, 179] on span "Dropoff Complete" at bounding box center [495, 177] width 77 height 6
click at [430, 135] on div at bounding box center [309, 168] width 618 height 336
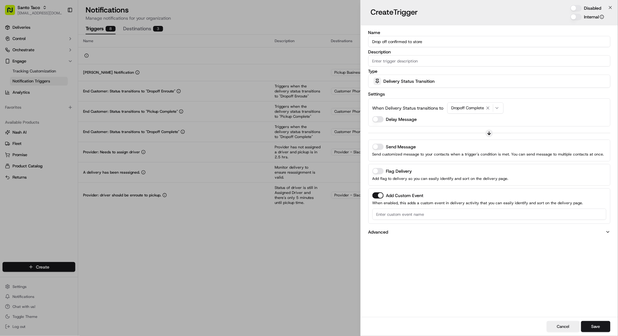
click at [380, 147] on button "Send Message" at bounding box center [377, 147] width 11 height 6
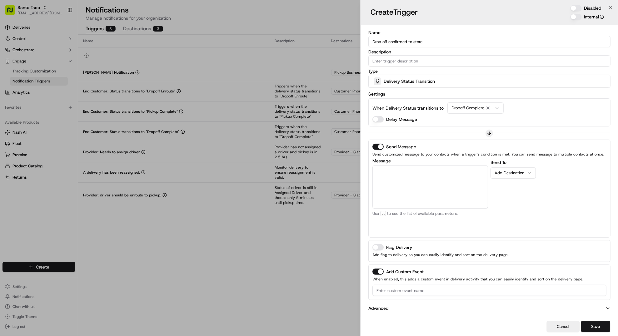
click at [409, 175] on textarea "Message" at bounding box center [430, 187] width 116 height 43
type textarea "Hi there, {{job_id}} has been dropped off with {{customer.first_name}}."
click at [507, 171] on div "Add Destination" at bounding box center [510, 173] width 32 height 6
click at [558, 196] on div "Send To Pickup Business Phone Number Add Destination" at bounding box center [548, 196] width 116 height 75
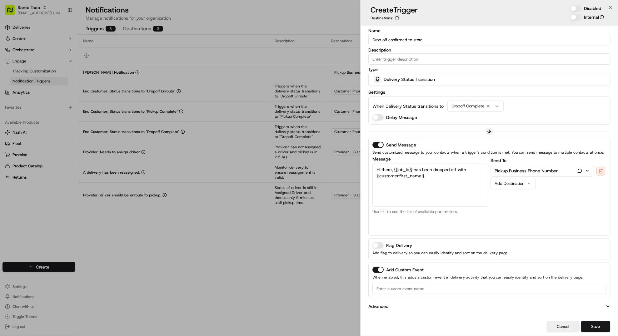
click at [578, 7] on button "Disabled" at bounding box center [575, 8] width 11 height 6
click at [377, 271] on button "Add Custom Event" at bounding box center [377, 270] width 11 height 6
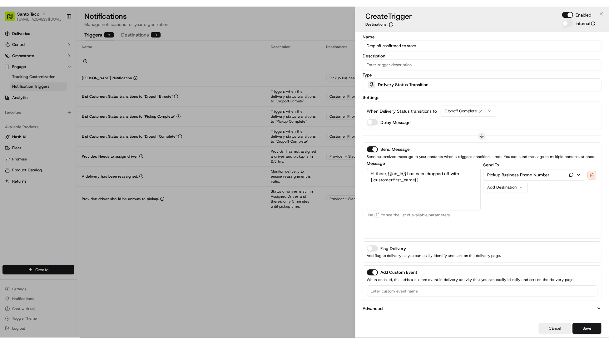
scroll to position [0, 0]
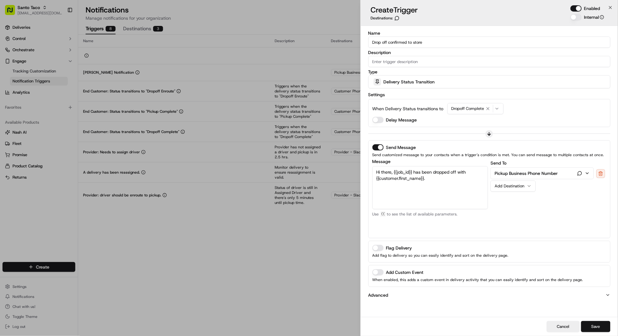
click at [595, 324] on button "Save" at bounding box center [595, 326] width 29 height 11
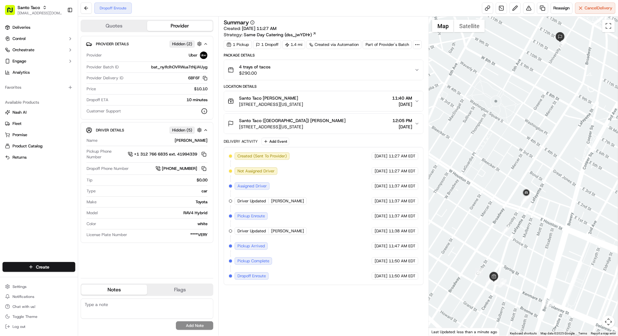
drag, startPoint x: 547, startPoint y: 60, endPoint x: 550, endPoint y: 46, distance: 13.9
click at [550, 46] on div at bounding box center [523, 176] width 189 height 319
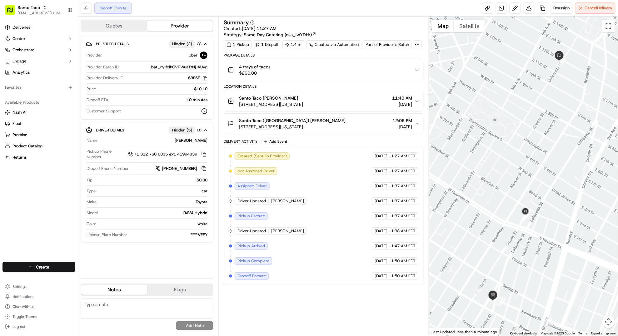
drag, startPoint x: 529, startPoint y: 260, endPoint x: 529, endPoint y: 280, distance: 19.7
click at [529, 280] on div at bounding box center [523, 176] width 189 height 319
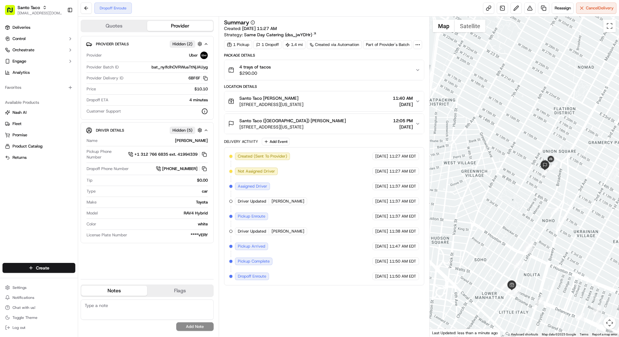
click at [555, 175] on div at bounding box center [524, 177] width 189 height 320
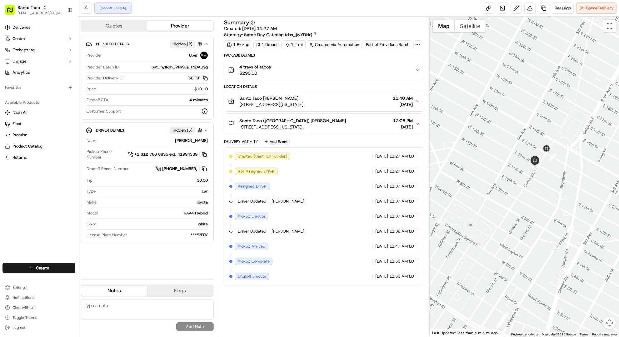
click at [555, 175] on div at bounding box center [524, 177] width 189 height 320
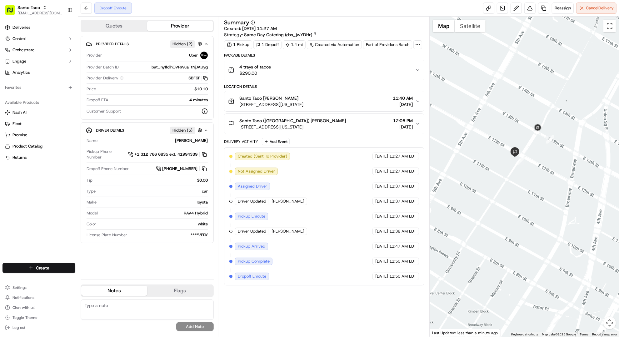
click at [527, 129] on div at bounding box center [524, 177] width 189 height 320
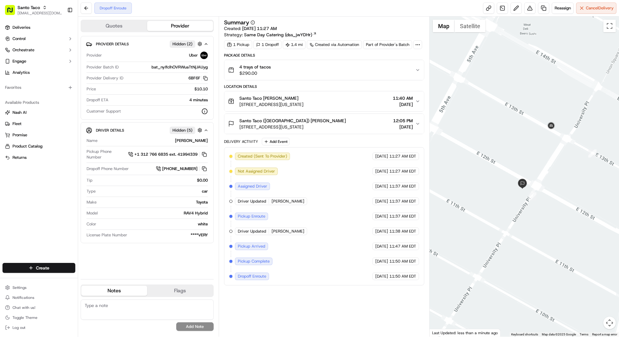
drag, startPoint x: 468, startPoint y: 167, endPoint x: 489, endPoint y: 169, distance: 21.6
click at [490, 171] on div at bounding box center [524, 177] width 189 height 320
